Goal: Obtain resource: Download file/media

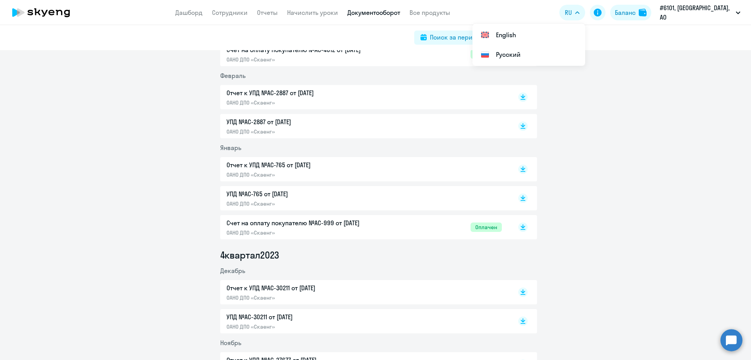
scroll to position [1761, 0]
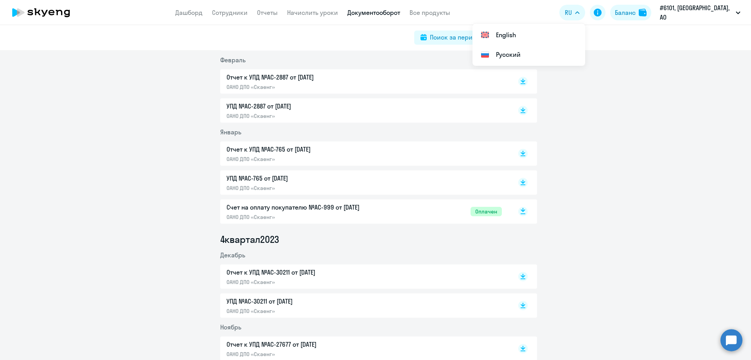
click at [522, 211] on rect at bounding box center [522, 211] width 9 height 9
click at [485, 213] on span "Оплачен" at bounding box center [486, 211] width 31 height 9
click at [633, 12] on div "Баланс" at bounding box center [625, 12] width 21 height 9
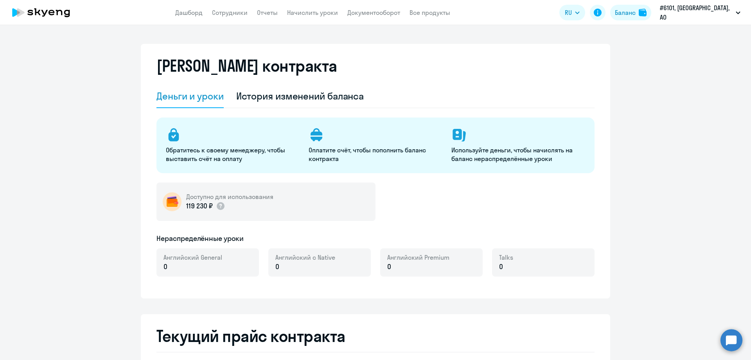
select select "english_adult_not_native_speaker"
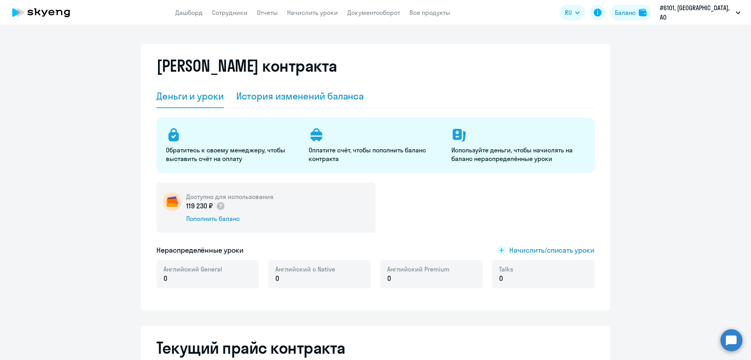
click at [282, 97] on div "История изменений баланса" at bounding box center [300, 96] width 128 height 13
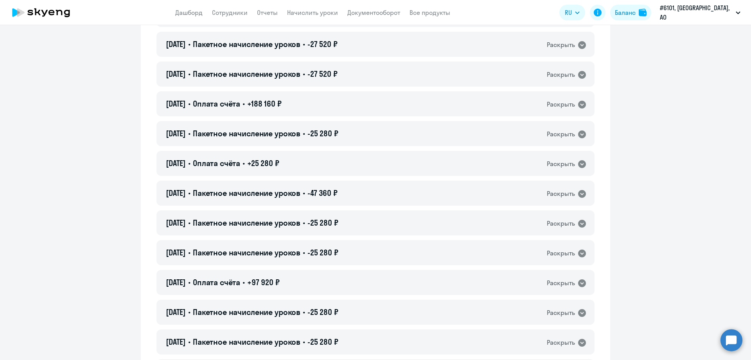
scroll to position [978, 0]
click at [578, 104] on icon at bounding box center [582, 104] width 8 height 8
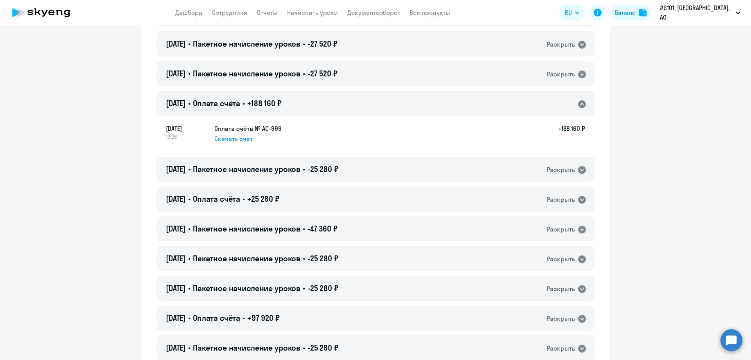
click at [230, 138] on span "Скачать счёт" at bounding box center [233, 138] width 38 height 9
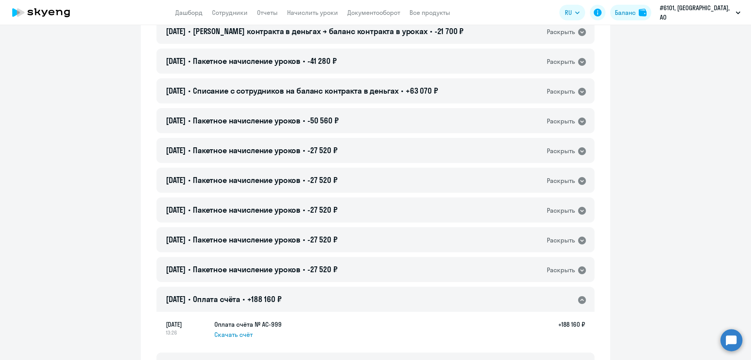
scroll to position [743, 0]
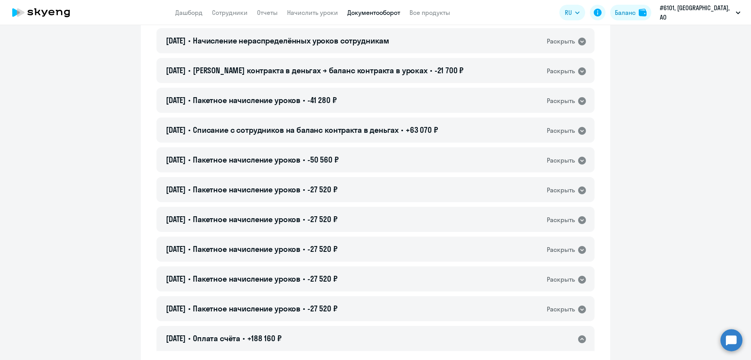
click at [369, 11] on link "Документооборот" at bounding box center [373, 13] width 53 height 8
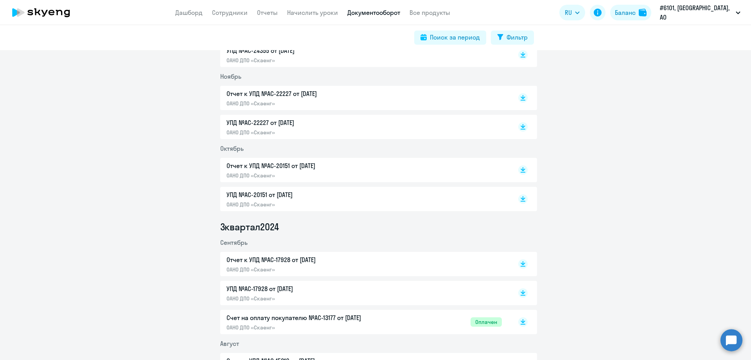
scroll to position [900, 0]
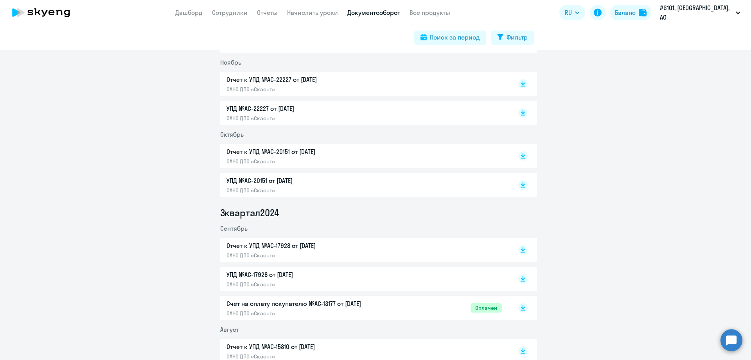
click at [262, 287] on p "ОАНО ДПО «Скаенг»" at bounding box center [309, 284] width 164 height 7
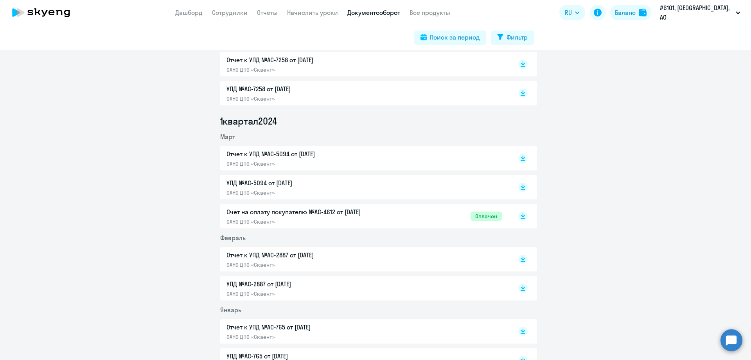
scroll to position [1565, 0]
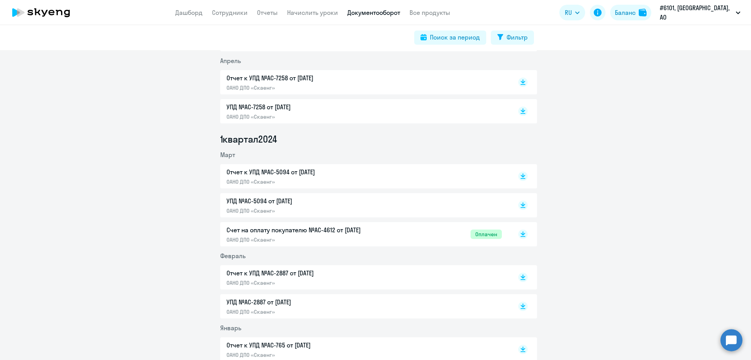
click at [263, 177] on div "Отчет к УПД №AC-5094 от [DATE] ОАНО ДПО «Скаенг»" at bounding box center [309, 176] width 164 height 18
click at [270, 279] on p "ОАНО ДПО «Скаенг»" at bounding box center [309, 282] width 164 height 7
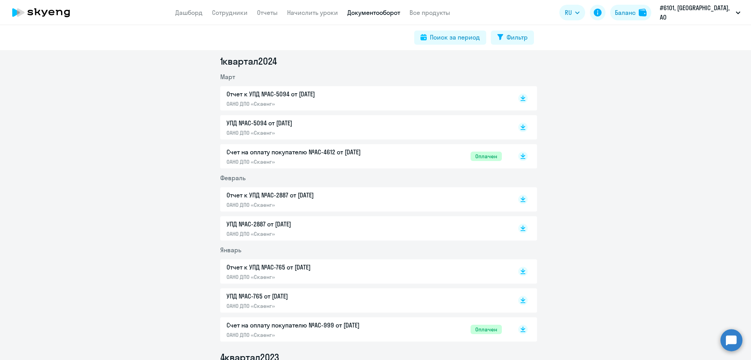
scroll to position [1643, 0]
click at [263, 275] on p "ОАНО ДПО «Скаенг»" at bounding box center [309, 276] width 164 height 7
click at [259, 200] on div "Отчет к УПД №AC-2887 от [DATE] ОАНО ДПО «Скаенг»" at bounding box center [309, 199] width 164 height 18
click at [266, 123] on p "УПД №AC-5094 от [DATE]" at bounding box center [309, 122] width 164 height 9
click at [254, 93] on p "Отчет к УПД №AC-5094 от [DATE]" at bounding box center [309, 93] width 164 height 9
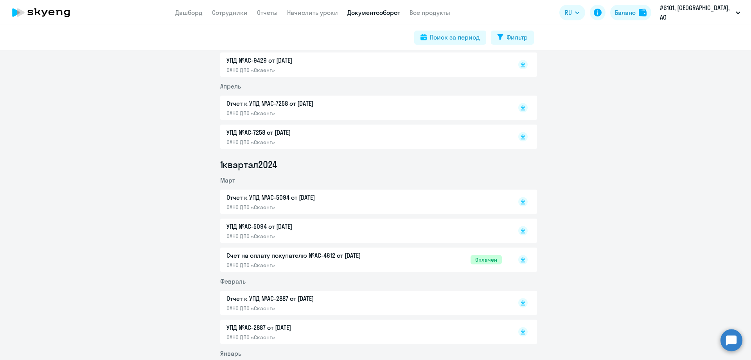
scroll to position [1526, 0]
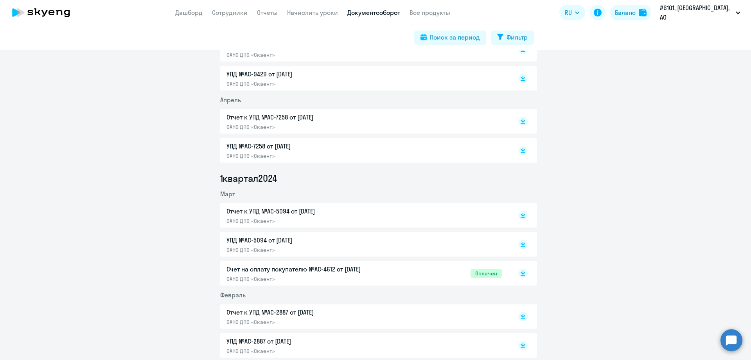
click at [295, 123] on div "Отчет к УПД №AC-7258 от [DATE] ОАНО ДПО «Скаенг»" at bounding box center [309, 121] width 164 height 18
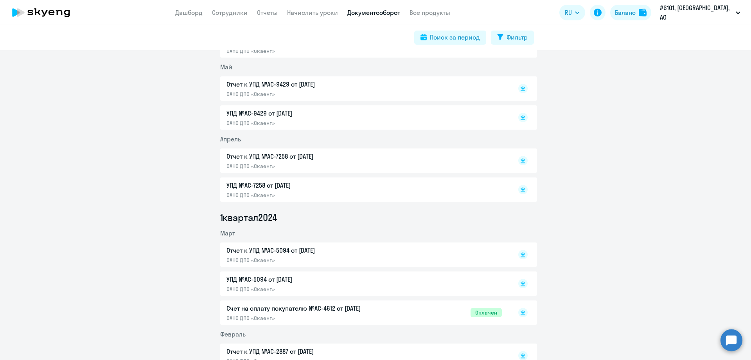
click at [263, 85] on p "Отчет к УПД №AC-9429 от [DATE]" at bounding box center [309, 83] width 164 height 9
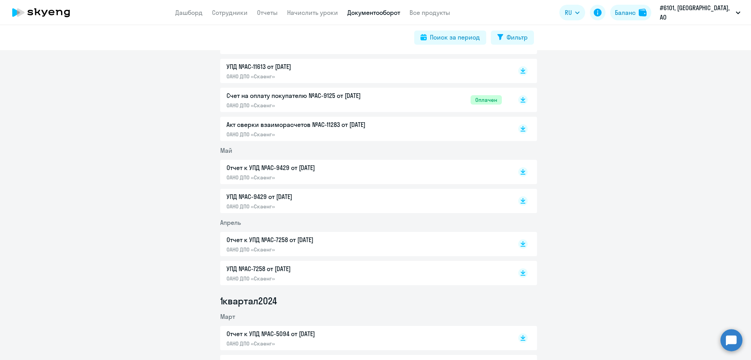
scroll to position [1369, 0]
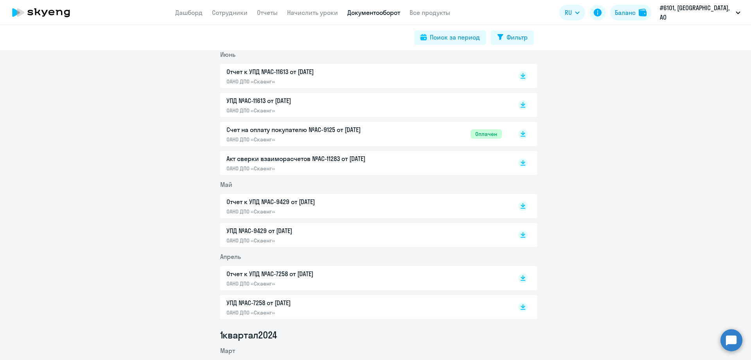
click at [278, 76] on p "Отчет к УПД №AC-11613 от [DATE]" at bounding box center [309, 71] width 164 height 9
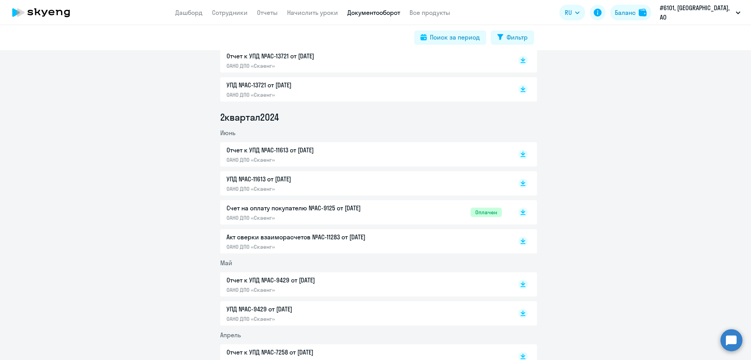
scroll to position [1252, 0]
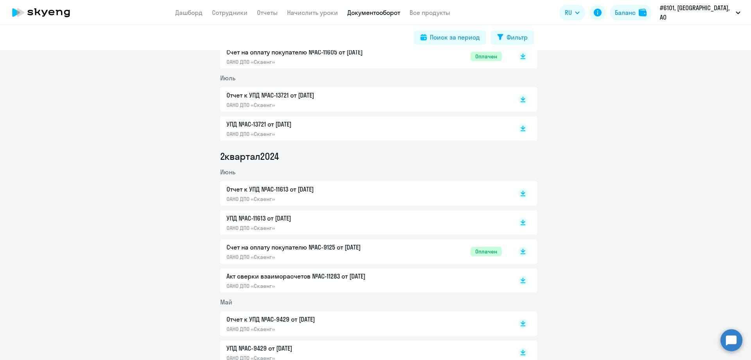
click at [290, 101] on div "Отчет к УПД №AC-13721 от [DATE] ОАНО ДПО «Скаенг»" at bounding box center [309, 99] width 164 height 18
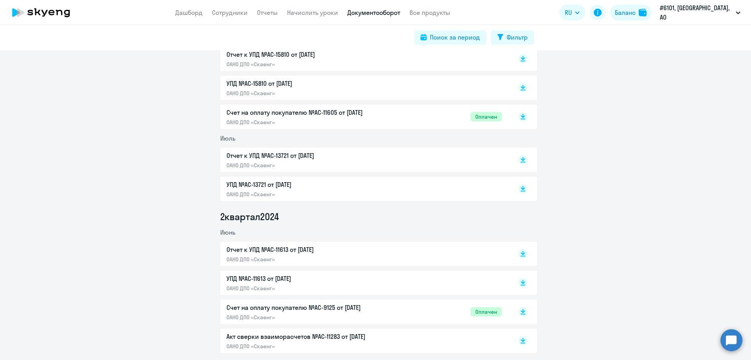
scroll to position [1174, 0]
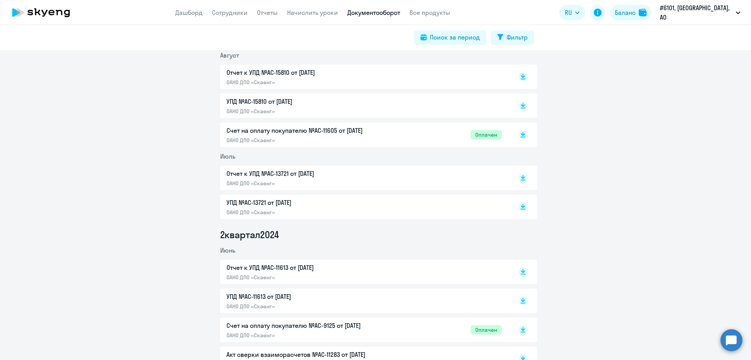
click at [260, 76] on p "Отчет к УПД №AC-15810 от [DATE]" at bounding box center [309, 72] width 164 height 9
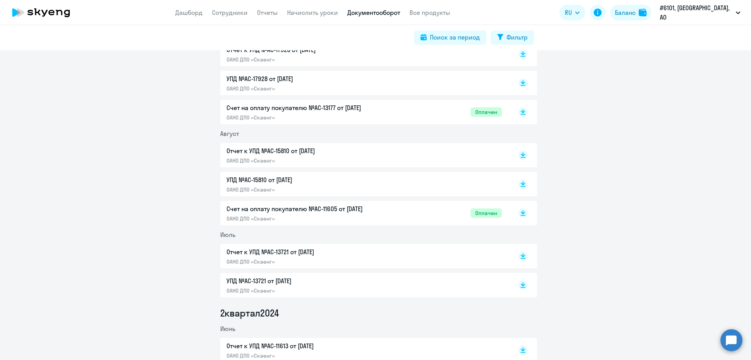
scroll to position [1056, 0]
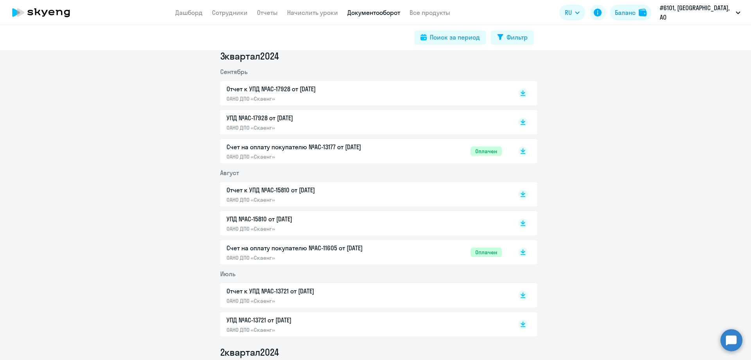
click at [259, 90] on p "Отчет к УПД №AC-17928 от [DATE]" at bounding box center [309, 88] width 164 height 9
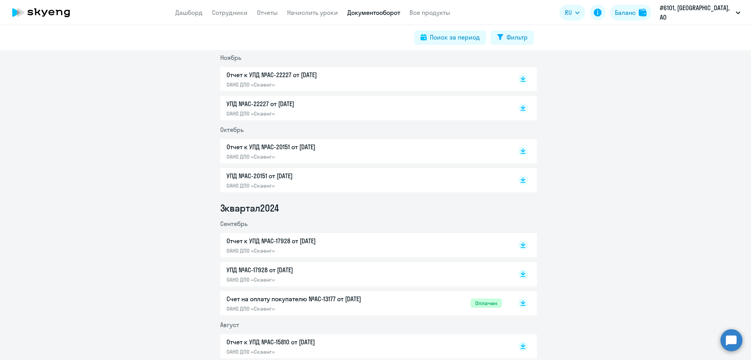
scroll to position [900, 0]
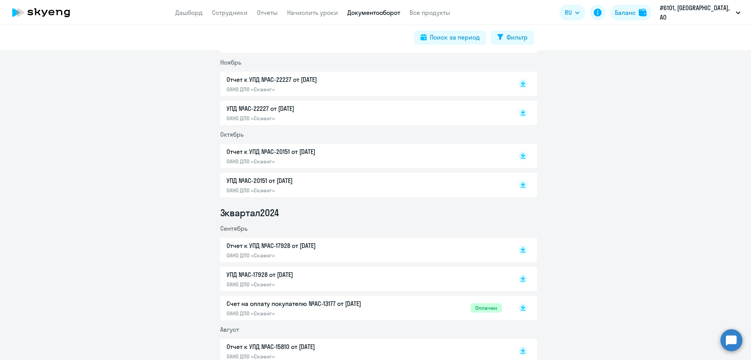
click at [285, 151] on p "Отчет к УПД №AC-20151 от [DATE]" at bounding box center [309, 151] width 164 height 9
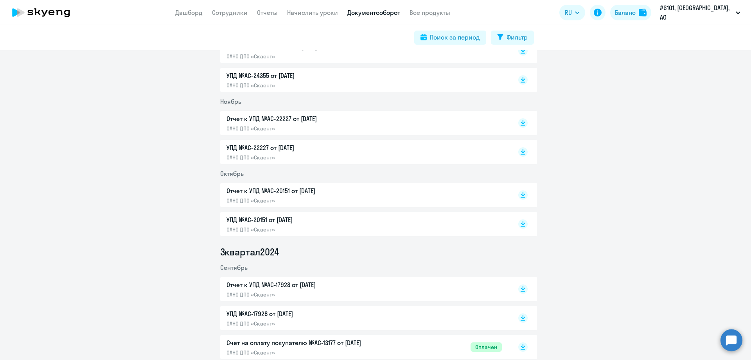
scroll to position [822, 0]
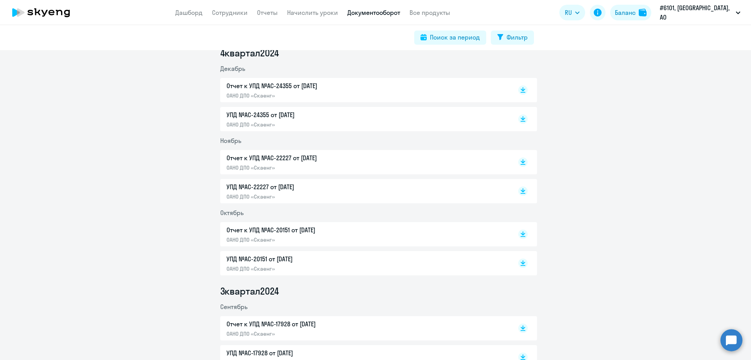
click at [278, 91] on div "Отчет к УПД №AC-24355 от [DATE] ОАНО ДПО «Скаенг»" at bounding box center [309, 90] width 164 height 18
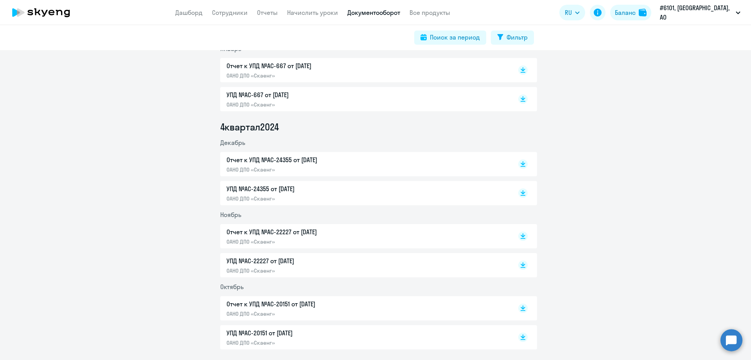
scroll to position [743, 0]
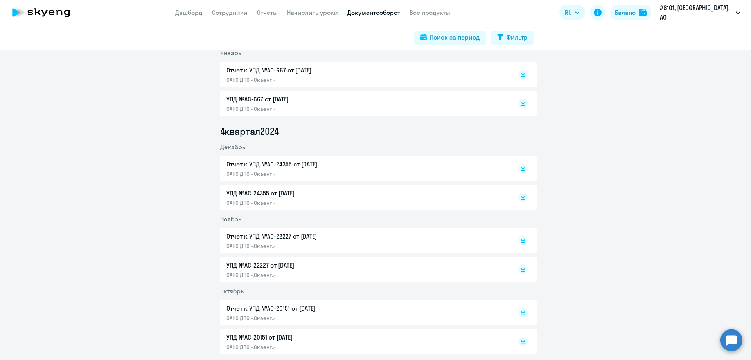
click at [268, 72] on p "Отчет к УПД №AC-667 от [DATE]" at bounding box center [309, 69] width 164 height 9
